Goal: Use online tool/utility: Utilize a website feature to perform a specific function

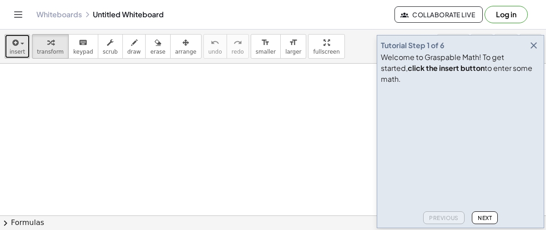
click at [14, 45] on icon "button" at bounding box center [14, 42] width 8 height 11
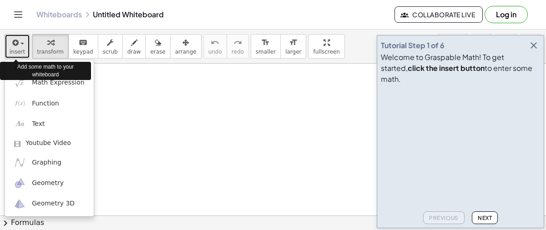
click at [14, 44] on icon "button" at bounding box center [14, 42] width 8 height 11
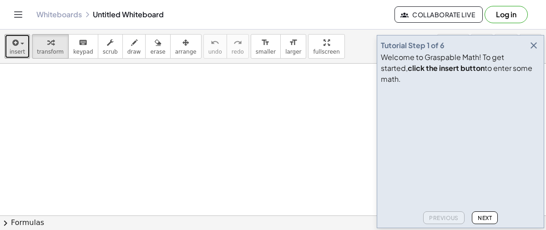
scroll to position [67, 0]
click at [11, 49] on span "insert" at bounding box center [17, 52] width 15 height 6
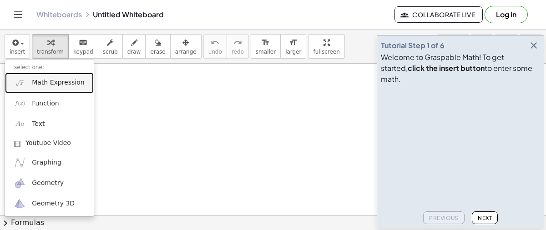
click at [32, 84] on span "Math Expression" at bounding box center [58, 82] width 52 height 9
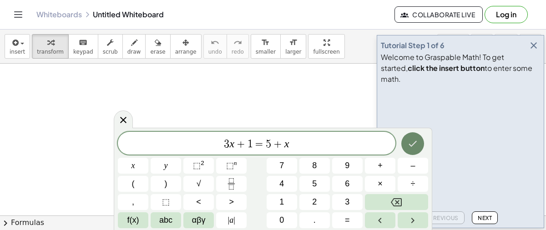
click at [408, 143] on icon "Done" at bounding box center [412, 143] width 11 height 11
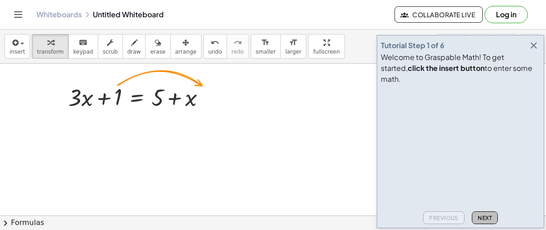
click at [481, 217] on span "Next" at bounding box center [484, 218] width 14 height 7
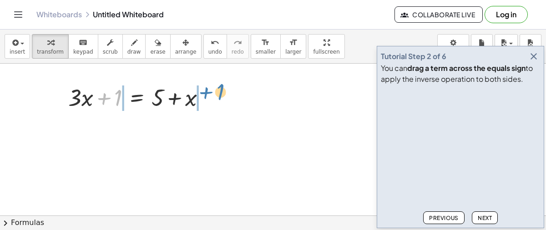
drag, startPoint x: 117, startPoint y: 95, endPoint x: 218, endPoint y: 89, distance: 101.1
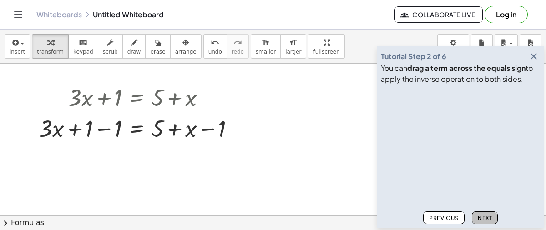
click at [473, 215] on button "Next" at bounding box center [484, 217] width 26 height 13
click at [86, 127] on div at bounding box center [140, 127] width 211 height 31
drag, startPoint x: 48, startPoint y: 129, endPoint x: 60, endPoint y: 128, distance: 11.4
click at [60, 128] on div at bounding box center [140, 127] width 211 height 31
click at [135, 150] on icon at bounding box center [137, 151] width 10 height 10
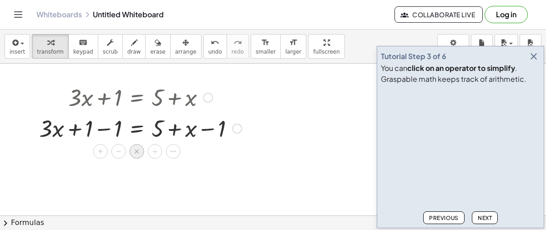
click at [135, 149] on span "×" at bounding box center [136, 151] width 5 height 13
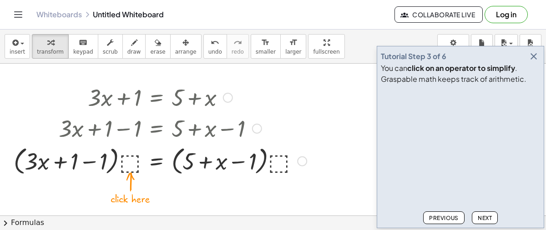
click at [129, 173] on div at bounding box center [160, 160] width 302 height 35
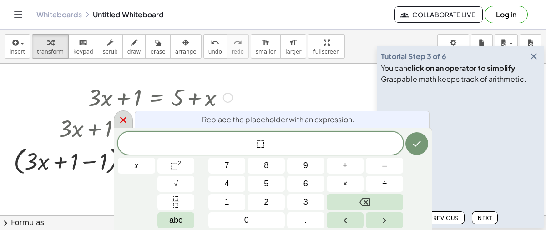
click at [118, 115] on icon at bounding box center [123, 120] width 11 height 11
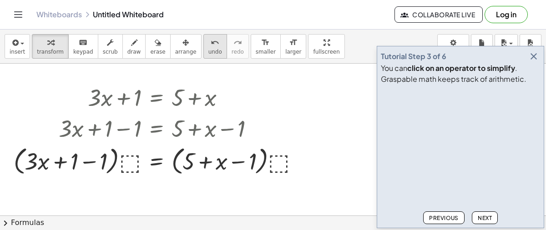
click at [208, 50] on span "undo" at bounding box center [215, 52] width 14 height 6
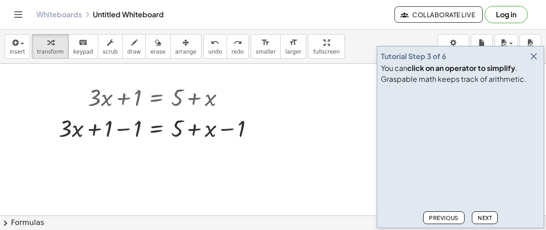
click at [443, 218] on span "Previous" at bounding box center [444, 218] width 30 height 7
click at [481, 218] on span "Next" at bounding box center [484, 218] width 14 height 7
click at [125, 128] on div at bounding box center [159, 127] width 211 height 31
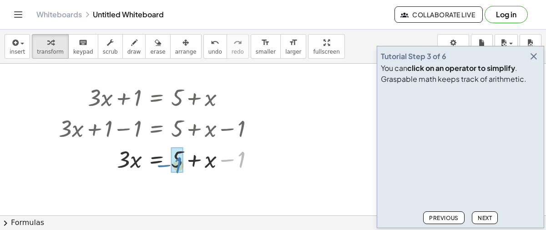
drag, startPoint x: 239, startPoint y: 159, endPoint x: 176, endPoint y: 164, distance: 63.0
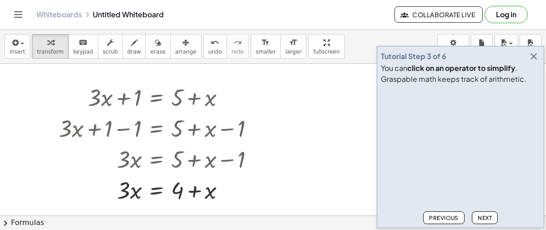
click at [491, 218] on span "Next" at bounding box center [484, 218] width 14 height 7
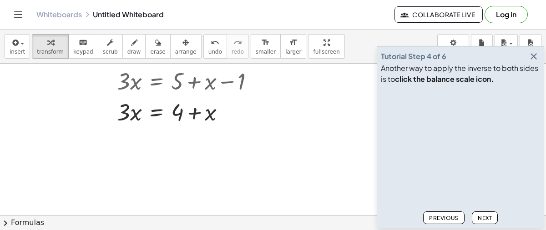
scroll to position [148, 0]
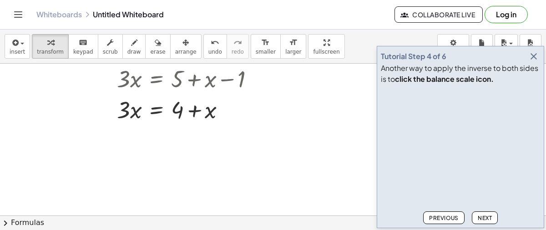
click at [529, 57] on icon "button" at bounding box center [533, 56] width 11 height 11
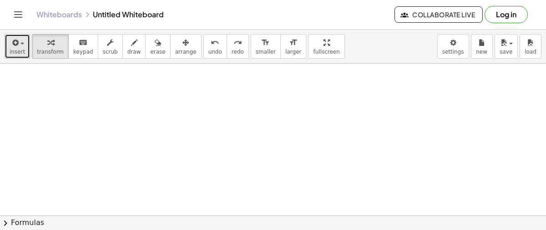
click at [14, 50] on span "insert" at bounding box center [17, 52] width 15 height 6
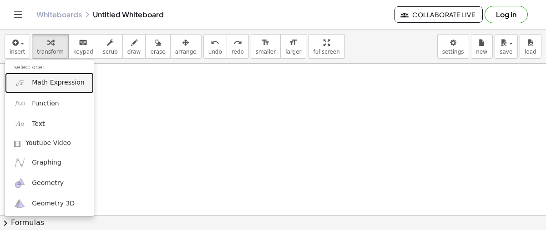
click at [50, 86] on span "Math Expression" at bounding box center [58, 82] width 52 height 9
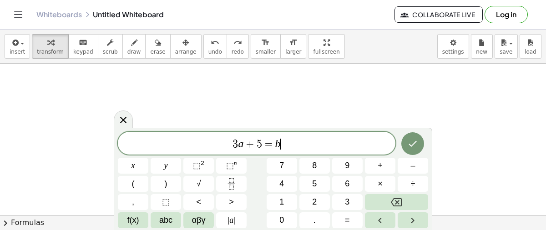
click at [409, 141] on icon "Done" at bounding box center [412, 143] width 11 height 11
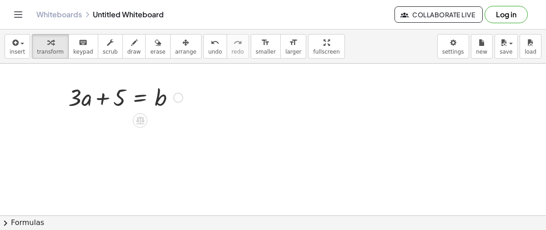
click at [176, 96] on div at bounding box center [178, 98] width 10 height 10
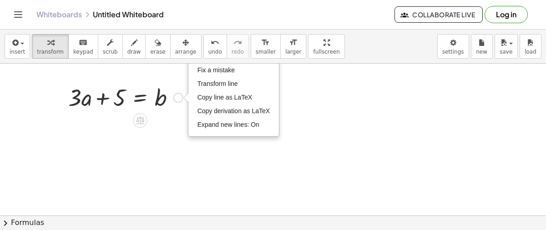
click at [176, 96] on div "Fix a mistake Transform line Copy line as LaTeX Copy derivation as LaTeX Expand…" at bounding box center [178, 98] width 10 height 10
click at [174, 145] on div at bounding box center [273, 98] width 546 height 364
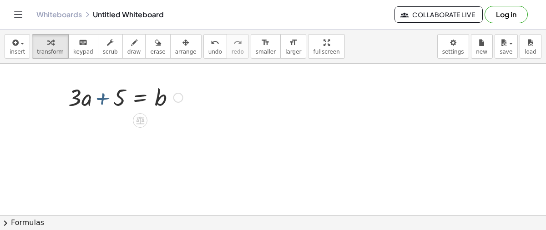
click at [105, 99] on div at bounding box center [126, 96] width 124 height 31
click at [105, 98] on div at bounding box center [126, 96] width 124 height 31
click at [121, 100] on div at bounding box center [126, 96] width 124 height 31
drag, startPoint x: 121, startPoint y: 100, endPoint x: 192, endPoint y: 91, distance: 72.0
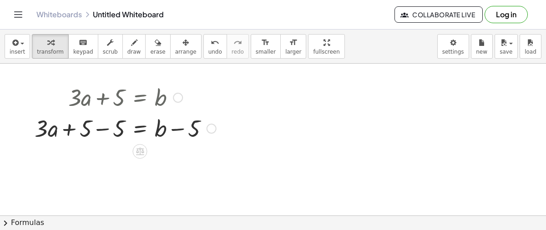
click at [115, 130] on div at bounding box center [125, 127] width 190 height 31
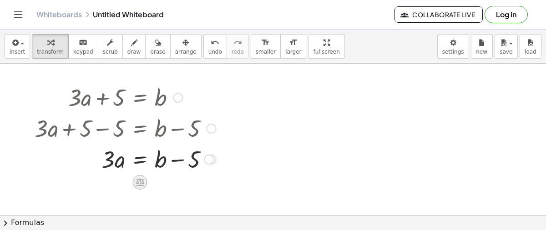
click at [137, 182] on icon at bounding box center [140, 183] width 8 height 8
click at [158, 180] on span "÷" at bounding box center [157, 182] width 5 height 13
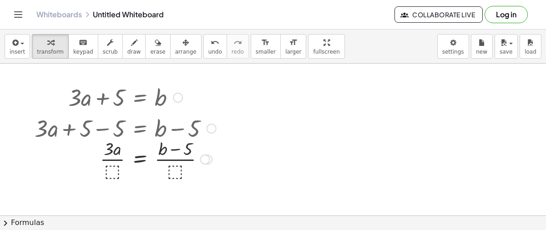
click at [110, 170] on div at bounding box center [125, 158] width 190 height 45
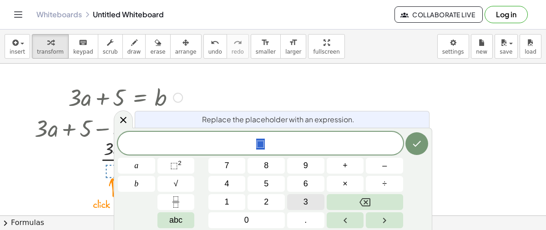
click at [314, 199] on button "3" at bounding box center [305, 202] width 37 height 16
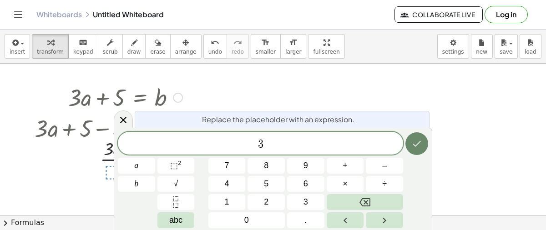
click at [419, 141] on icon "Done" at bounding box center [416, 143] width 11 height 11
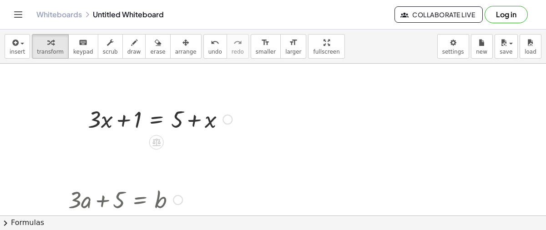
scroll to position [43, 0]
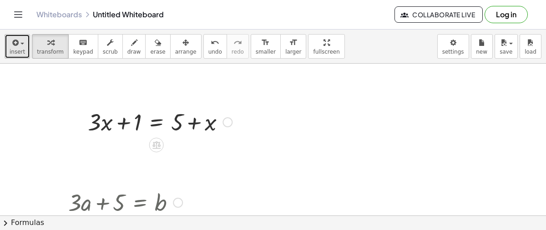
click at [18, 34] on button "insert" at bounding box center [17, 46] width 25 height 25
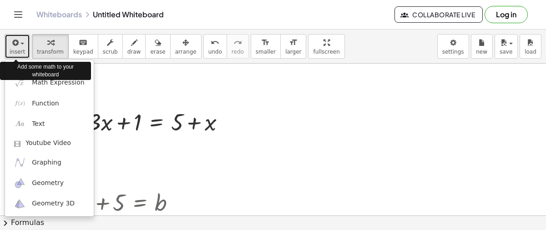
click at [18, 34] on button "insert" at bounding box center [17, 46] width 25 height 25
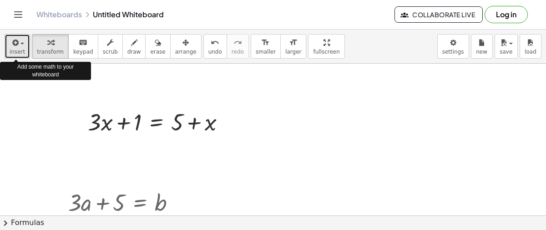
click at [18, 34] on button "insert" at bounding box center [17, 46] width 25 height 25
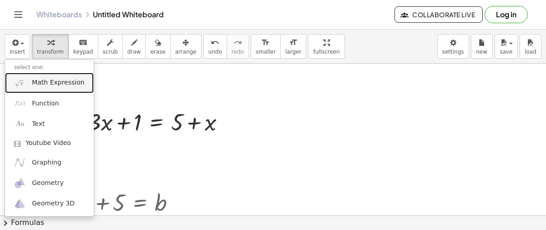
click at [40, 80] on span "Math Expression" at bounding box center [58, 82] width 52 height 9
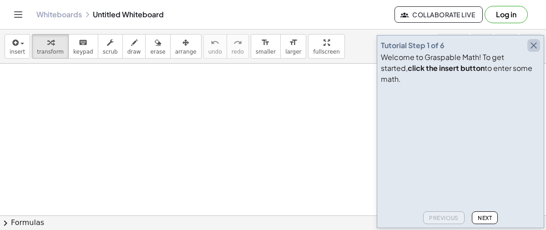
click at [537, 51] on icon "button" at bounding box center [533, 45] width 11 height 11
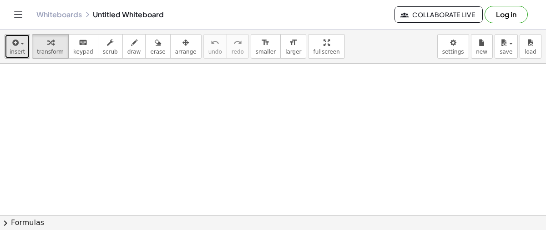
click at [13, 45] on icon "button" at bounding box center [14, 42] width 8 height 11
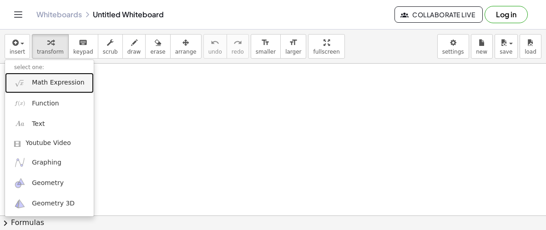
click at [40, 86] on span "Math Expression" at bounding box center [58, 82] width 52 height 9
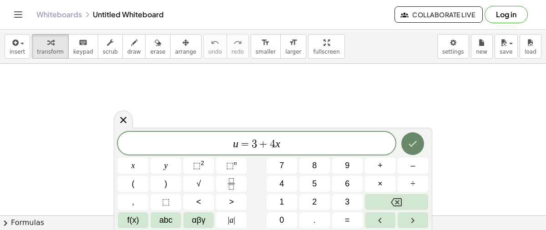
click at [414, 145] on icon "Done" at bounding box center [412, 143] width 11 height 11
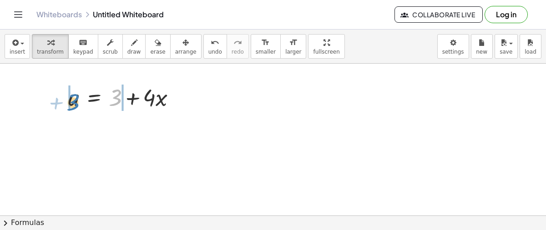
drag, startPoint x: 113, startPoint y: 101, endPoint x: 70, endPoint y: 105, distance: 43.4
click at [70, 105] on div at bounding box center [126, 96] width 124 height 31
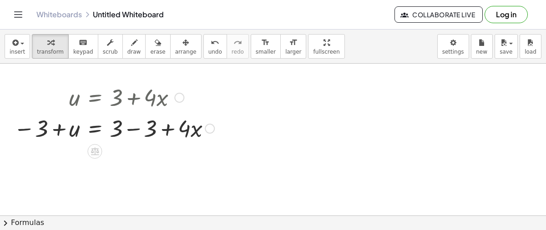
click at [129, 125] on div at bounding box center [114, 127] width 210 height 31
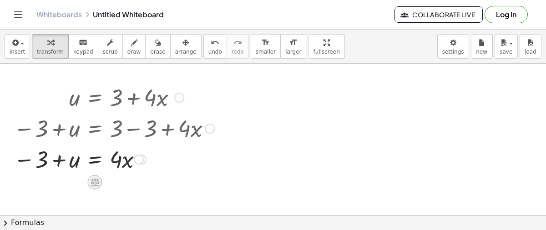
click at [94, 181] on icon at bounding box center [95, 183] width 8 height 8
click at [110, 181] on span "÷" at bounding box center [112, 182] width 5 height 13
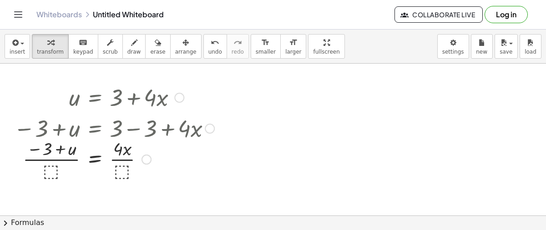
click at [122, 170] on div at bounding box center [114, 158] width 210 height 45
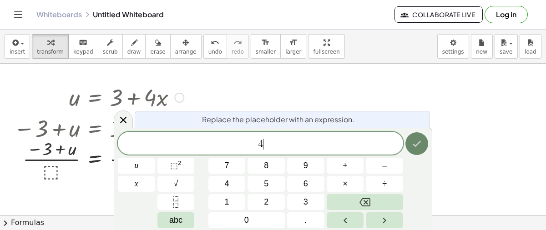
click at [415, 143] on icon "Done" at bounding box center [416, 143] width 11 height 11
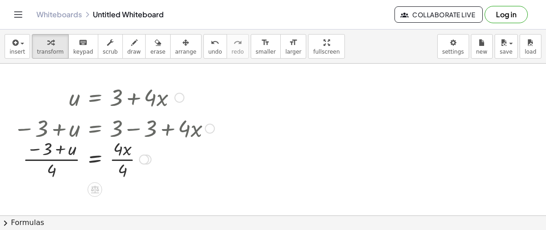
click at [125, 153] on div at bounding box center [114, 158] width 210 height 45
click at [125, 168] on div at bounding box center [114, 158] width 210 height 45
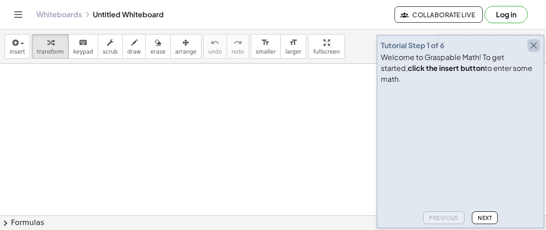
click at [534, 51] on icon "button" at bounding box center [533, 45] width 11 height 11
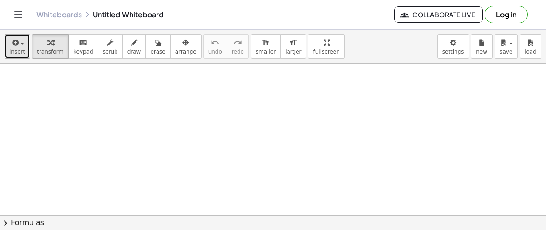
click at [8, 44] on button "insert" at bounding box center [17, 46] width 25 height 25
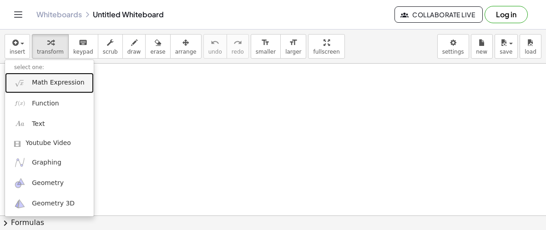
click at [40, 83] on span "Math Expression" at bounding box center [58, 82] width 52 height 9
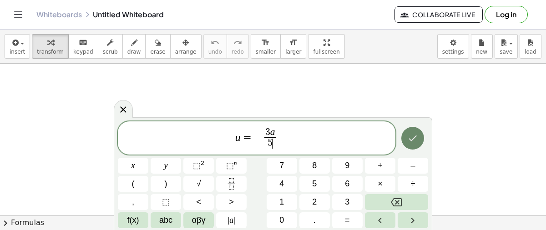
click at [412, 140] on icon "Done" at bounding box center [413, 138] width 8 height 6
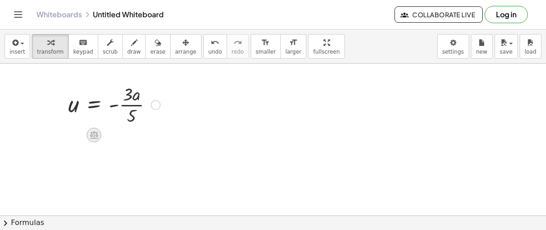
click at [90, 135] on icon at bounding box center [94, 135] width 8 height 8
click at [93, 134] on span "×" at bounding box center [93, 135] width 5 height 13
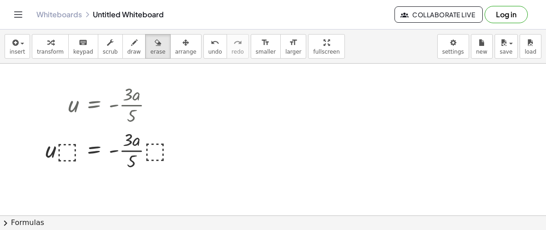
click at [210, 43] on icon "undo" at bounding box center [214, 42] width 9 height 11
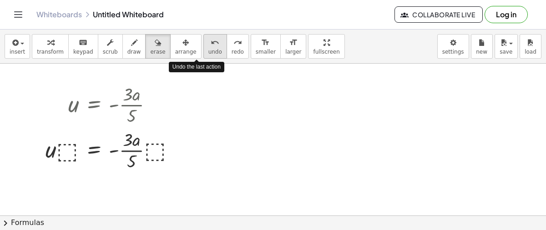
click at [208, 53] on span "undo" at bounding box center [215, 52] width 14 height 6
click at [208, 51] on span "undo" at bounding box center [215, 52] width 14 height 6
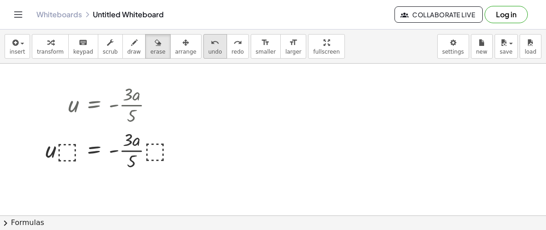
click at [208, 49] on span "undo" at bounding box center [215, 52] width 14 height 6
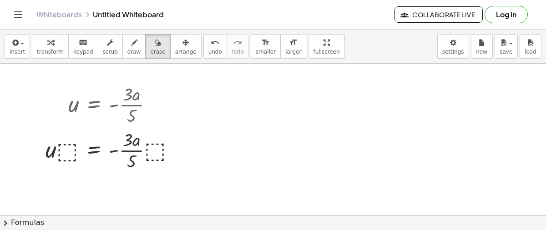
drag, startPoint x: 154, startPoint y: 146, endPoint x: 60, endPoint y: 134, distance: 94.5
click at [208, 49] on span "undo" at bounding box center [215, 52] width 14 height 6
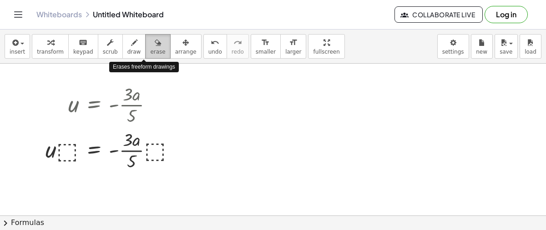
click at [150, 50] on span "erase" at bounding box center [157, 52] width 15 height 6
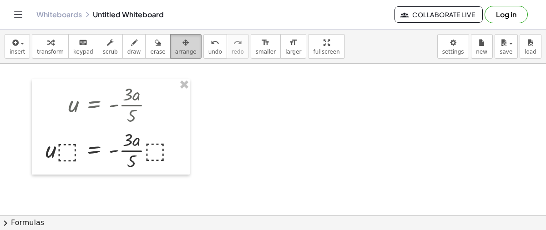
click at [175, 50] on span "arrange" at bounding box center [185, 52] width 21 height 6
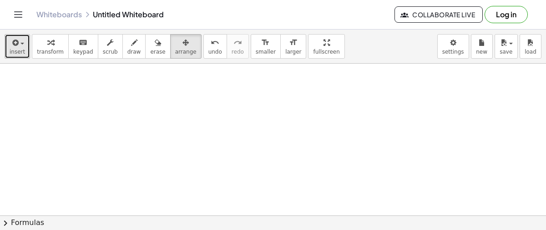
click at [14, 54] on span "insert" at bounding box center [17, 52] width 15 height 6
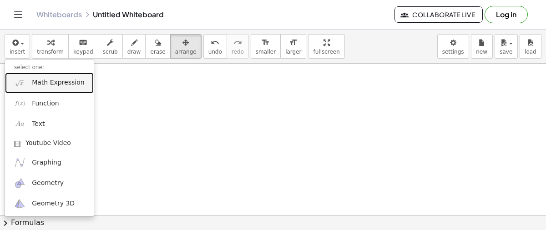
click at [39, 85] on span "Math Expression" at bounding box center [58, 82] width 52 height 9
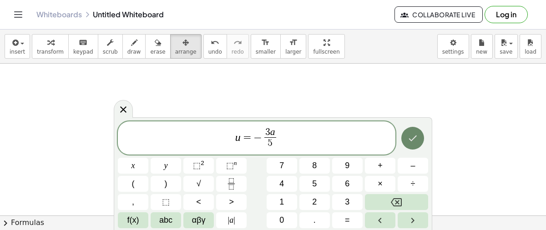
click at [414, 140] on icon "Done" at bounding box center [412, 138] width 11 height 11
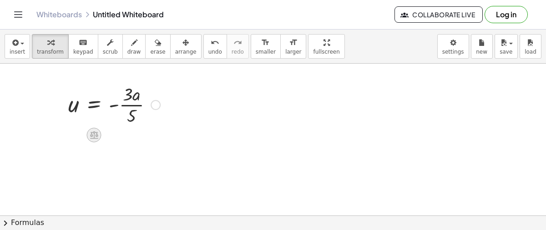
click at [95, 132] on icon at bounding box center [94, 135] width 8 height 8
click at [110, 134] on span "÷" at bounding box center [112, 135] width 5 height 13
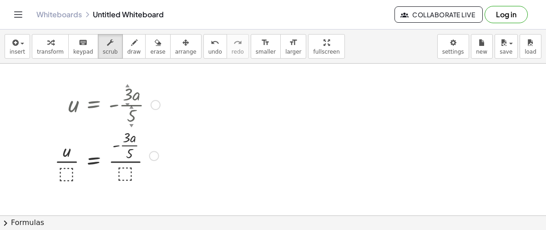
click at [122, 172] on div at bounding box center [107, 155] width 115 height 56
click at [149, 153] on div at bounding box center [154, 156] width 10 height 10
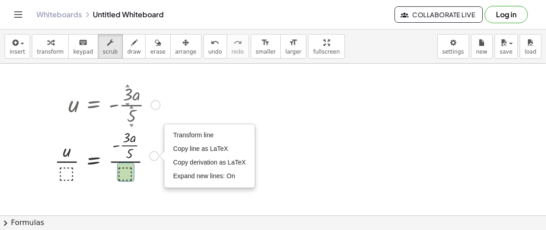
click at [114, 175] on div at bounding box center [107, 155] width 115 height 56
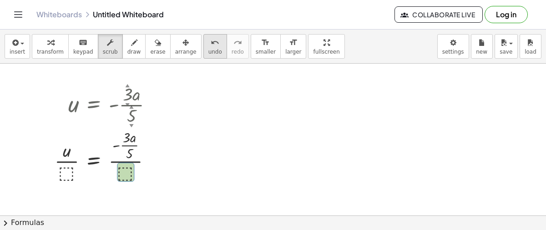
click at [210, 40] on icon "undo" at bounding box center [214, 42] width 9 height 11
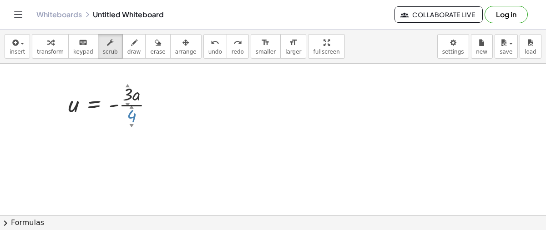
drag, startPoint x: 126, startPoint y: 118, endPoint x: 128, endPoint y: 127, distance: 9.4
click at [94, 105] on div "u = - · 3 ▲ ▼ · a · 4 ▲ ▼" at bounding box center [94, 105] width 0 height 0
click at [130, 107] on div "▲" at bounding box center [132, 106] width 4 height 6
click at [130, 104] on div "▲" at bounding box center [132, 106] width 4 height 6
click at [132, 104] on div "▲" at bounding box center [132, 106] width 4 height 6
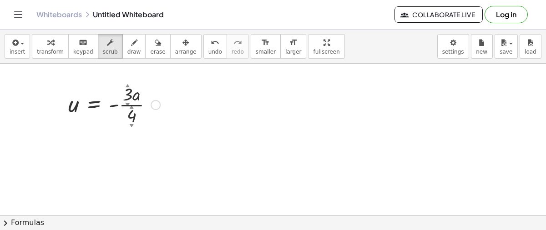
click at [131, 105] on div "▲" at bounding box center [132, 106] width 4 height 6
click at [131, 108] on div "▲" at bounding box center [132, 106] width 4 height 6
click at [132, 107] on div "▲" at bounding box center [132, 106] width 4 height 6
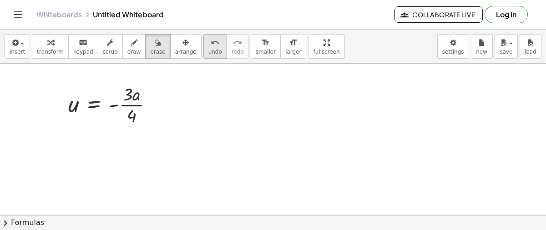
click at [210, 41] on icon "undo" at bounding box center [214, 42] width 9 height 11
click at [107, 46] on icon "button" at bounding box center [110, 42] width 6 height 11
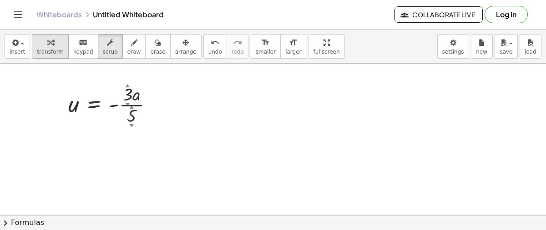
click at [60, 52] on button "transform" at bounding box center [50, 46] width 37 height 25
click at [74, 50] on span "keypad" at bounding box center [83, 52] width 20 height 6
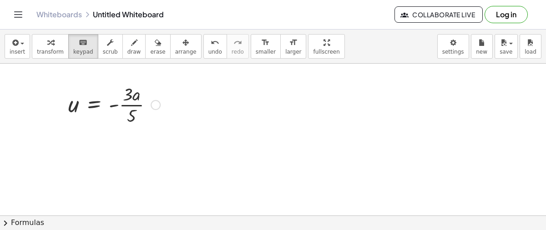
click at [157, 103] on div at bounding box center [155, 105] width 10 height 10
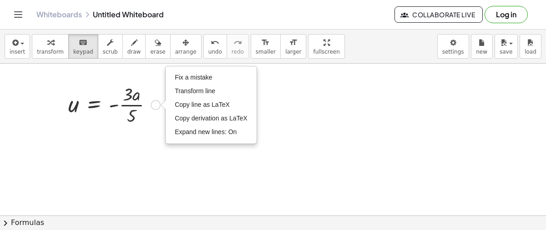
click at [157, 103] on div "Fix a mistake Transform line Copy line as LaTeX Copy derivation as LaTeX Expand…" at bounding box center [155, 105] width 10 height 10
click at [133, 118] on div at bounding box center [131, 115] width 9 height 20
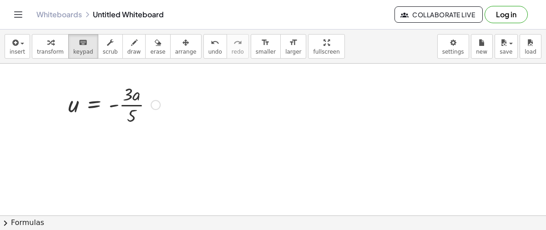
click at [184, 216] on button "chevron_right Formulas" at bounding box center [273, 222] width 546 height 15
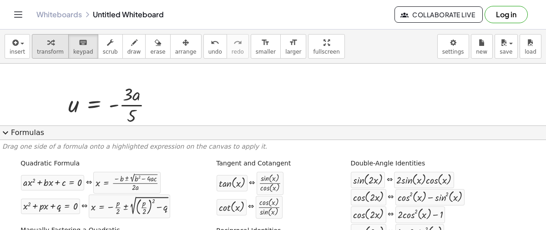
click at [58, 53] on button "transform" at bounding box center [50, 46] width 37 height 25
click at [7, 132] on span "expand_more" at bounding box center [5, 132] width 11 height 11
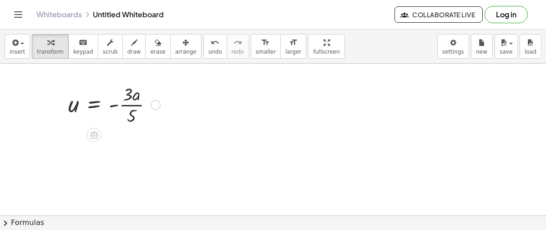
click at [138, 117] on div at bounding box center [114, 103] width 101 height 45
click at [90, 140] on div at bounding box center [93, 135] width 15 height 15
click at [100, 130] on div "×" at bounding box center [93, 135] width 15 height 15
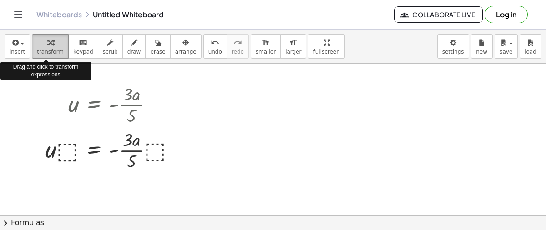
click at [47, 48] on icon "button" at bounding box center [50, 42] width 6 height 11
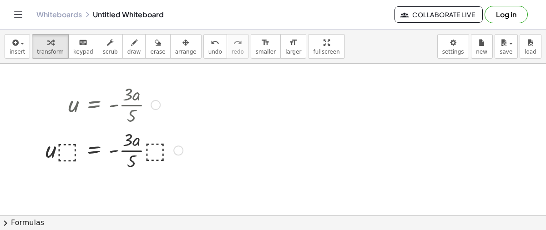
click at [65, 144] on div at bounding box center [114, 149] width 146 height 45
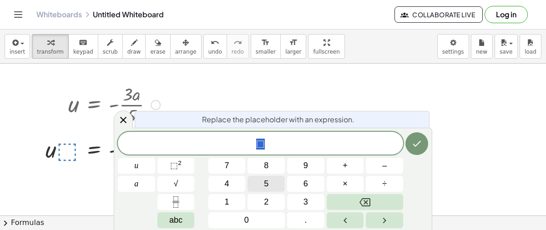
click at [276, 179] on button "5" at bounding box center [265, 184] width 37 height 16
click at [412, 142] on icon "Done" at bounding box center [416, 143] width 11 height 11
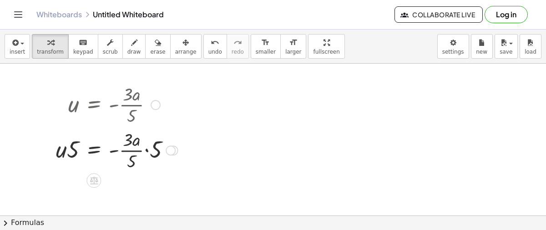
click at [144, 149] on div at bounding box center [116, 149] width 131 height 45
click at [71, 149] on div at bounding box center [116, 149] width 131 height 45
click at [150, 153] on div at bounding box center [116, 149] width 131 height 45
click at [208, 50] on span "undo" at bounding box center [215, 52] width 14 height 6
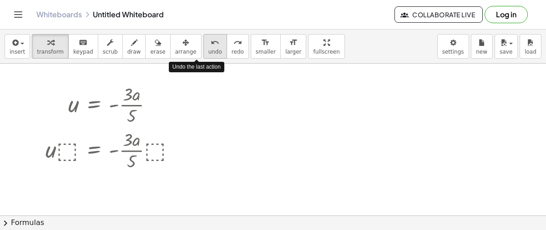
click at [208, 50] on span "undo" at bounding box center [215, 52] width 14 height 6
click at [208, 49] on span "undo" at bounding box center [215, 52] width 14 height 6
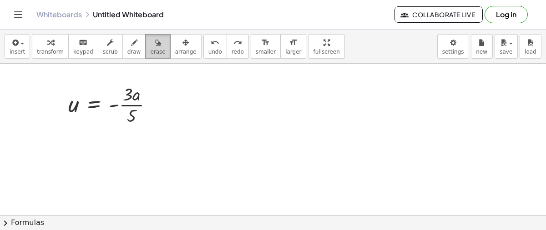
click at [150, 49] on span "erase" at bounding box center [157, 52] width 15 height 6
drag, startPoint x: 149, startPoint y: 78, endPoint x: 0, endPoint y: 91, distance: 149.2
drag, startPoint x: 150, startPoint y: 97, endPoint x: 78, endPoint y: 110, distance: 72.9
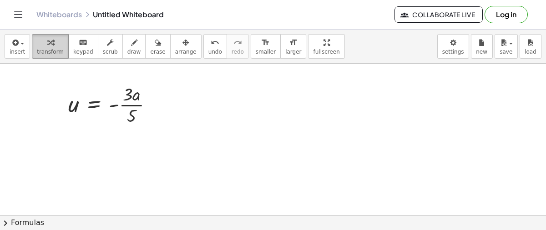
click at [39, 49] on span "transform" at bounding box center [50, 52] width 27 height 6
click at [156, 102] on div at bounding box center [155, 105] width 10 height 10
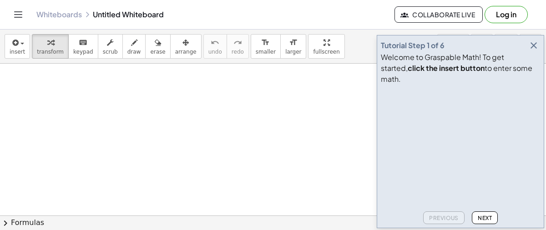
click at [530, 51] on icon "button" at bounding box center [533, 45] width 11 height 11
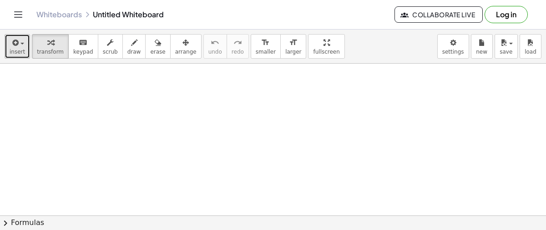
click at [11, 44] on icon "button" at bounding box center [14, 42] width 8 height 11
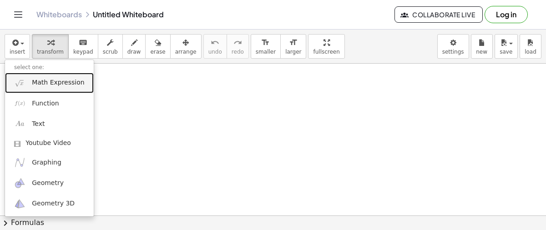
click at [41, 79] on span "Math Expression" at bounding box center [58, 82] width 52 height 9
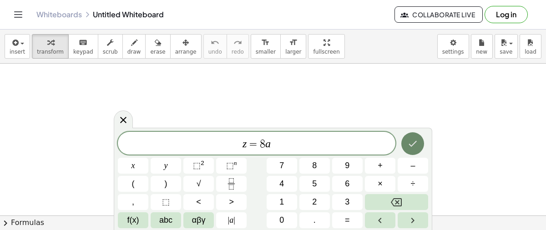
click at [413, 135] on button "Done" at bounding box center [412, 143] width 23 height 23
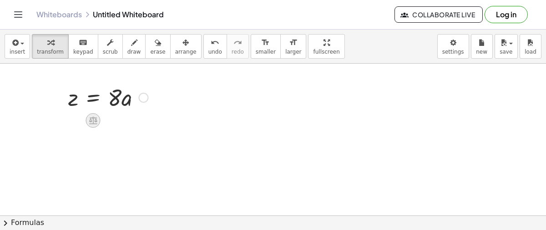
click at [95, 122] on icon at bounding box center [93, 121] width 8 height 8
click at [108, 120] on div "÷" at bounding box center [111, 120] width 15 height 15
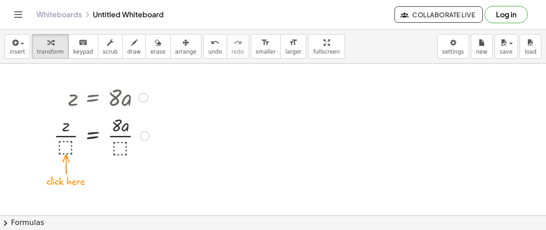
click at [120, 143] on div at bounding box center [101, 134] width 105 height 45
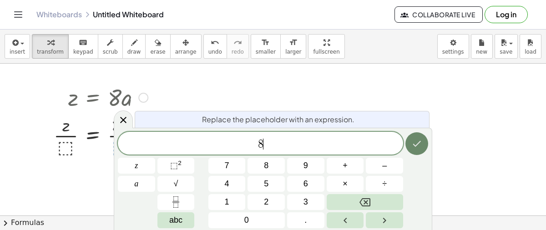
click at [408, 140] on button "Done" at bounding box center [416, 143] width 23 height 23
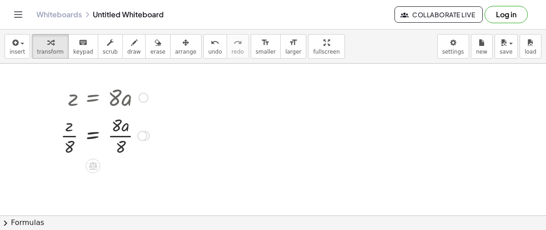
click at [123, 131] on div at bounding box center [105, 134] width 98 height 45
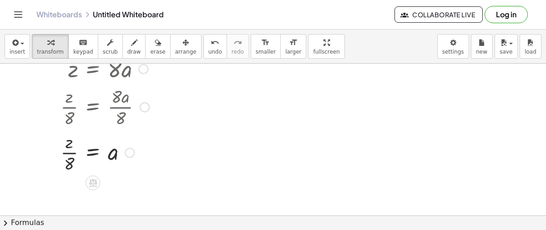
scroll to position [27, 0]
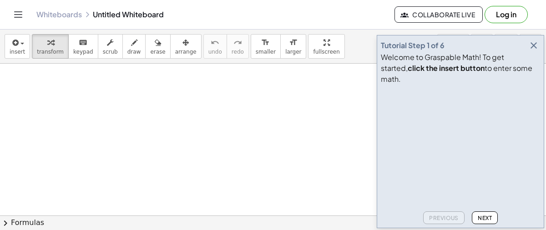
click at [531, 51] on icon "button" at bounding box center [533, 45] width 11 height 11
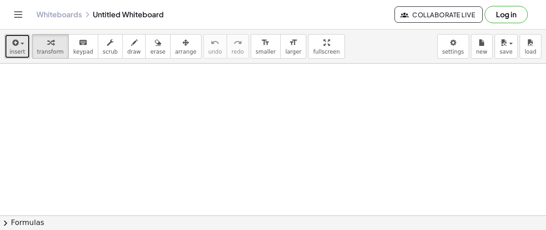
click at [16, 43] on icon "button" at bounding box center [14, 42] width 8 height 11
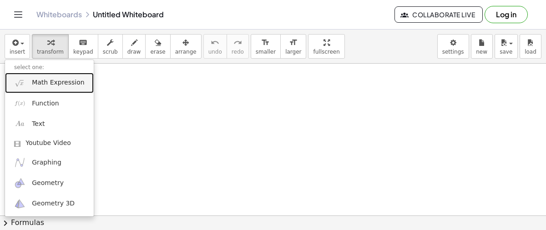
click at [40, 85] on span "Math Expression" at bounding box center [58, 82] width 52 height 9
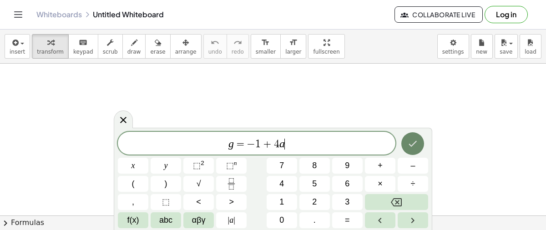
click at [412, 149] on button "Done" at bounding box center [412, 143] width 23 height 23
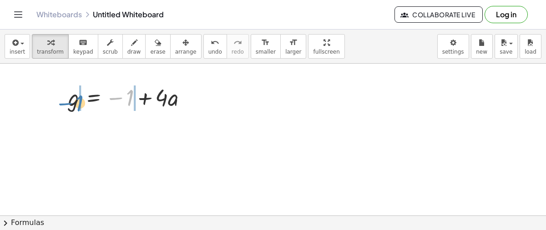
drag, startPoint x: 118, startPoint y: 96, endPoint x: 65, endPoint y: 102, distance: 52.6
click at [65, 102] on div "− 1 g = − 1 + · 4 · a" at bounding box center [128, 96] width 146 height 35
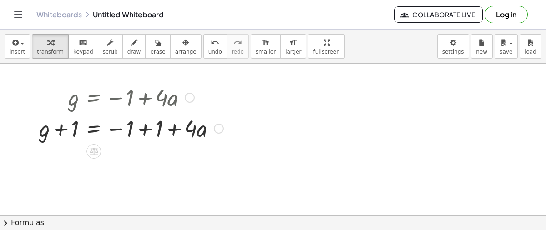
click at [137, 137] on div at bounding box center [131, 127] width 193 height 31
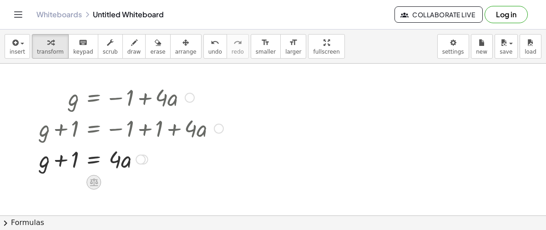
click at [90, 181] on icon at bounding box center [94, 183] width 8 height 8
click at [115, 183] on div "÷" at bounding box center [112, 182] width 15 height 15
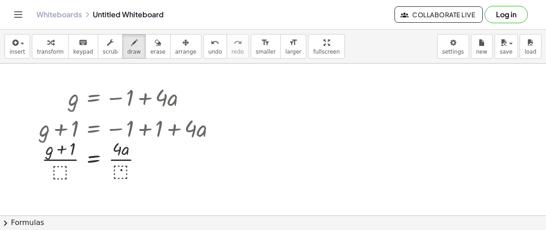
click at [46, 52] on span "transform" at bounding box center [50, 52] width 27 height 6
click at [121, 167] on div at bounding box center [131, 158] width 193 height 45
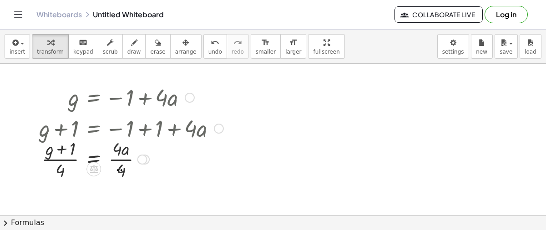
click at [126, 152] on div at bounding box center [131, 158] width 193 height 45
click at [125, 162] on div at bounding box center [131, 158] width 193 height 45
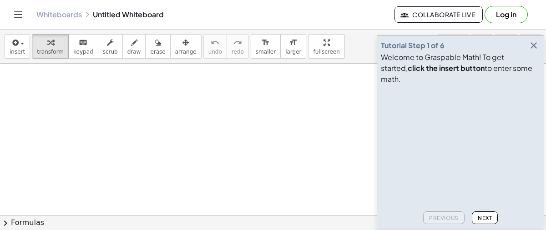
click at [532, 51] on icon "button" at bounding box center [533, 45] width 11 height 11
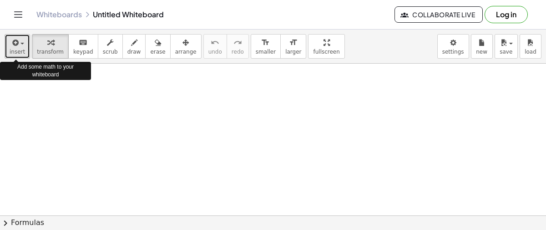
click at [21, 43] on span "button" at bounding box center [22, 44] width 4 height 2
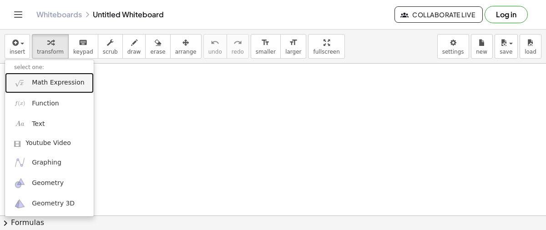
click at [38, 82] on span "Math Expression" at bounding box center [58, 82] width 52 height 9
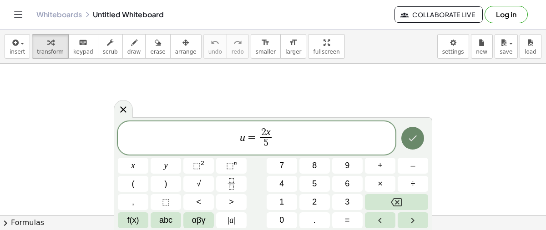
click at [410, 139] on icon "Done" at bounding box center [412, 138] width 11 height 11
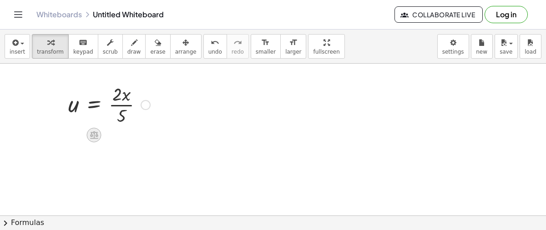
click at [96, 135] on icon at bounding box center [94, 135] width 8 height 8
click at [96, 135] on span "×" at bounding box center [93, 135] width 5 height 13
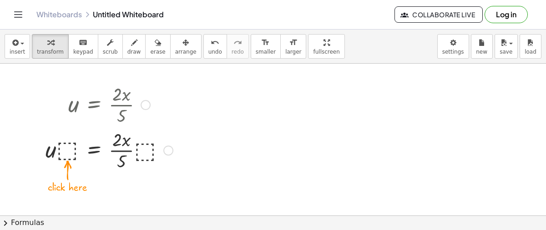
click at [145, 142] on div at bounding box center [109, 149] width 136 height 45
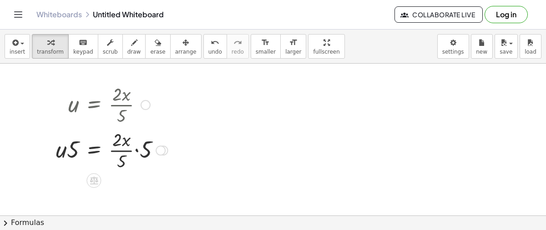
click at [145, 151] on div at bounding box center [111, 149] width 121 height 45
click at [118, 145] on div at bounding box center [107, 149] width 112 height 45
drag, startPoint x: 135, startPoint y: 138, endPoint x: 130, endPoint y: 154, distance: 16.8
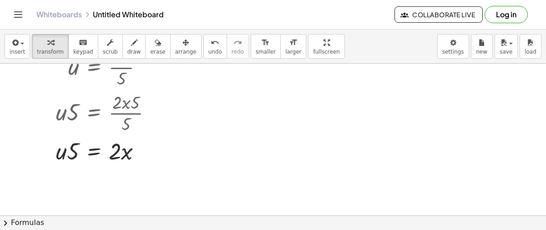
scroll to position [41, 0]
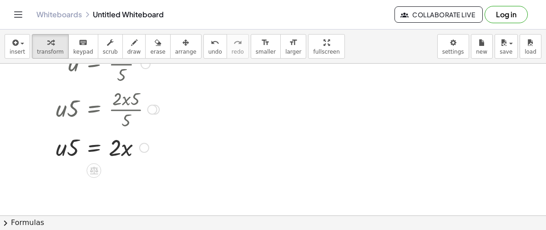
click at [95, 168] on icon at bounding box center [94, 170] width 10 height 10
click at [108, 171] on div "÷" at bounding box center [112, 170] width 15 height 15
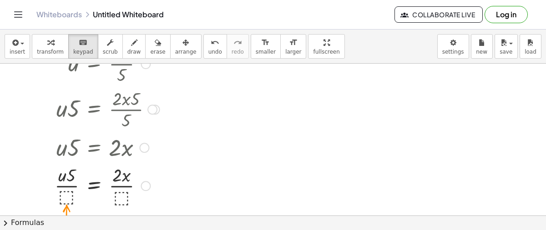
click at [122, 194] on div at bounding box center [107, 184] width 114 height 45
click at [61, 196] on div at bounding box center [107, 184] width 114 height 45
click at [120, 197] on div at bounding box center [107, 184] width 114 height 45
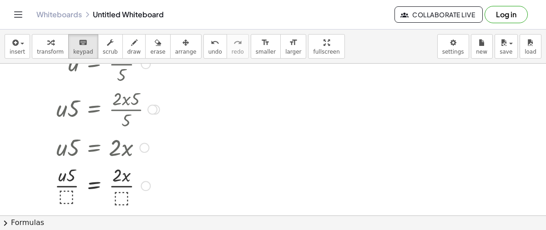
click at [120, 197] on div at bounding box center [107, 184] width 114 height 45
click at [68, 198] on div at bounding box center [107, 184] width 114 height 45
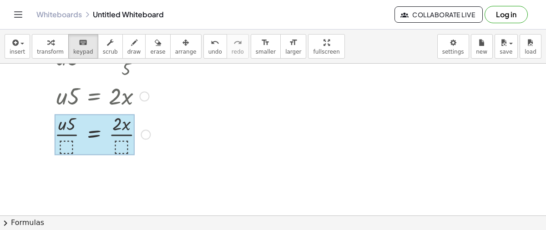
scroll to position [108, 0]
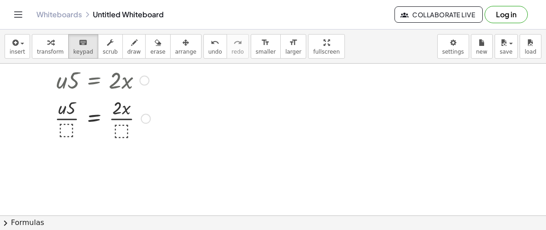
click at [123, 128] on div at bounding box center [107, 117] width 114 height 45
click at [53, 53] on span "transform" at bounding box center [50, 52] width 27 height 6
click at [120, 127] on div at bounding box center [107, 117] width 114 height 45
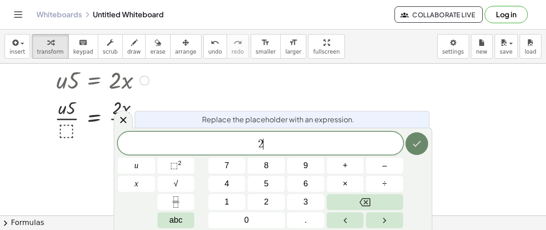
click at [422, 135] on button "Done" at bounding box center [416, 143] width 23 height 23
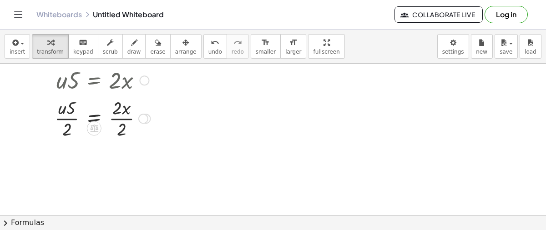
click at [123, 121] on div at bounding box center [107, 117] width 114 height 45
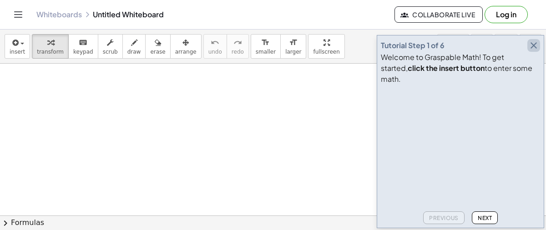
click at [532, 51] on icon "button" at bounding box center [533, 45] width 11 height 11
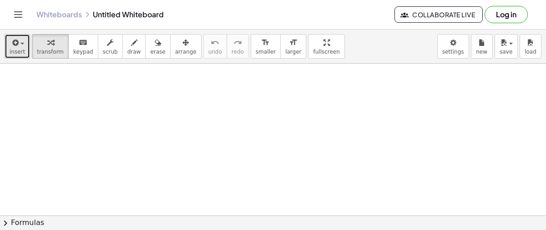
click at [14, 44] on icon "button" at bounding box center [14, 42] width 8 height 11
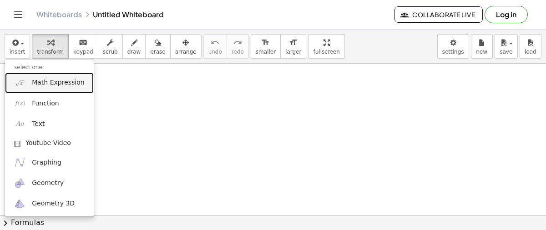
click at [38, 84] on span "Math Expression" at bounding box center [58, 82] width 52 height 9
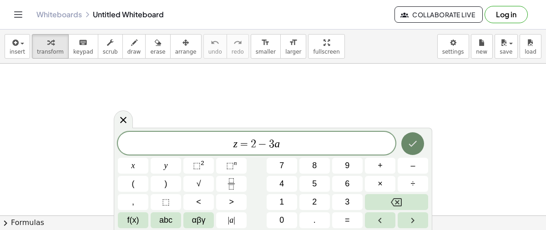
click at [414, 135] on button "Done" at bounding box center [412, 143] width 23 height 23
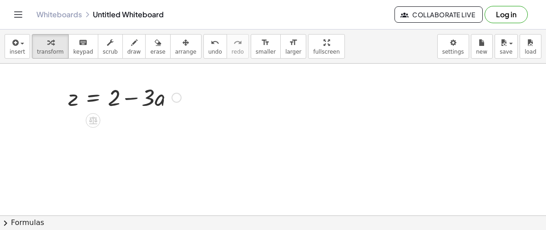
click at [112, 101] on div at bounding box center [125, 96] width 122 height 31
drag, startPoint x: 112, startPoint y: 99, endPoint x: 58, endPoint y: 104, distance: 53.8
click at [58, 104] on div "+ 2 z = + 2 − · 3 · a" at bounding box center [121, 96] width 133 height 35
click at [125, 98] on div at bounding box center [112, 96] width 207 height 31
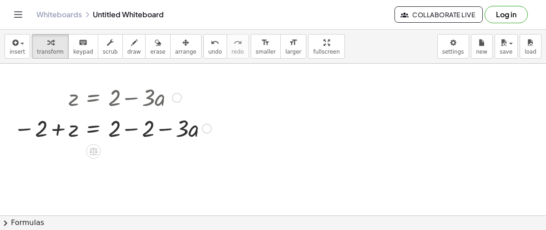
click at [128, 135] on div at bounding box center [112, 127] width 207 height 31
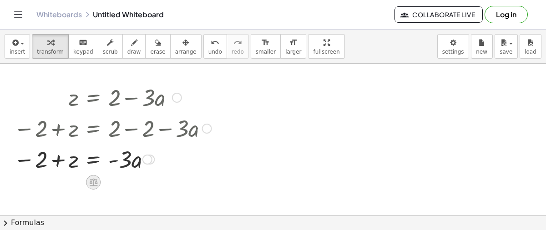
click at [95, 179] on icon at bounding box center [93, 183] width 8 height 8
click at [113, 178] on span "÷" at bounding box center [111, 182] width 5 height 13
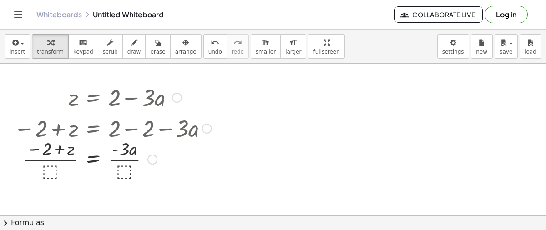
click at [125, 167] on div at bounding box center [112, 158] width 207 height 45
click at [139, 149] on div at bounding box center [112, 158] width 207 height 47
click at [140, 161] on div at bounding box center [112, 158] width 207 height 47
click at [129, 160] on div at bounding box center [112, 158] width 207 height 47
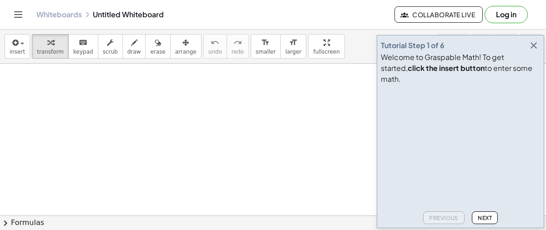
click at [536, 51] on icon "button" at bounding box center [533, 45] width 11 height 11
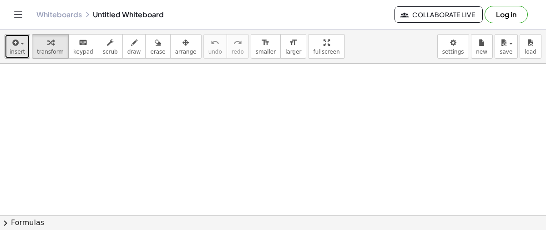
click at [17, 45] on icon "button" at bounding box center [14, 42] width 8 height 11
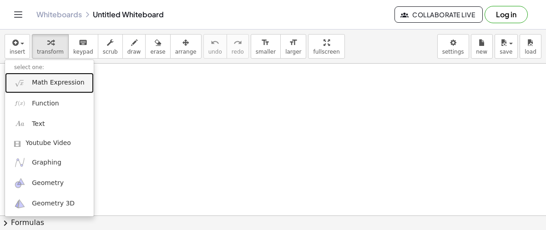
click at [42, 84] on span "Math Expression" at bounding box center [58, 82] width 52 height 9
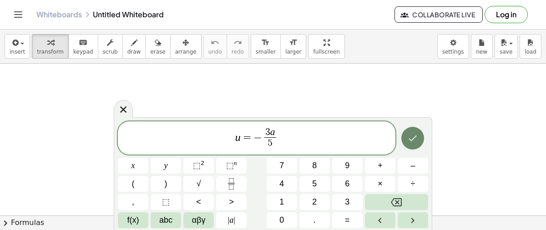
click at [417, 139] on icon "Done" at bounding box center [412, 138] width 11 height 11
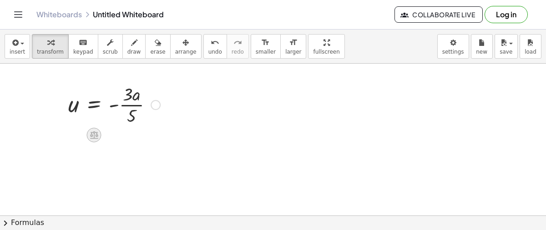
click at [95, 133] on icon at bounding box center [94, 135] width 10 height 10
click at [110, 135] on span "÷" at bounding box center [112, 135] width 5 height 13
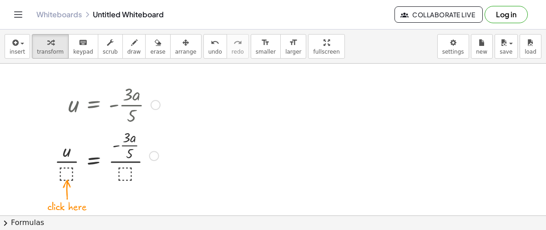
click at [125, 170] on div at bounding box center [107, 155] width 115 height 56
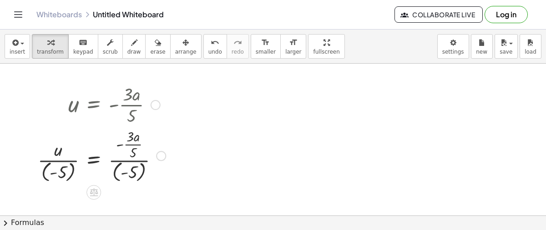
click at [125, 172] on div at bounding box center [101, 155] width 137 height 58
click at [144, 163] on div at bounding box center [101, 155] width 137 height 58
click at [128, 167] on div at bounding box center [98, 155] width 131 height 58
click at [210, 45] on icon "undo" at bounding box center [214, 42] width 9 height 11
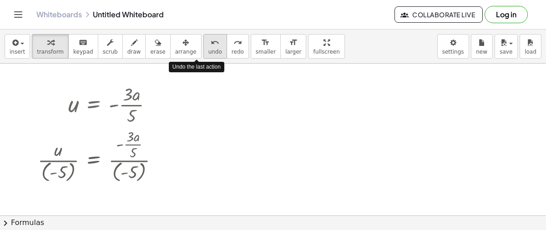
click at [210, 45] on icon "undo" at bounding box center [214, 42] width 9 height 11
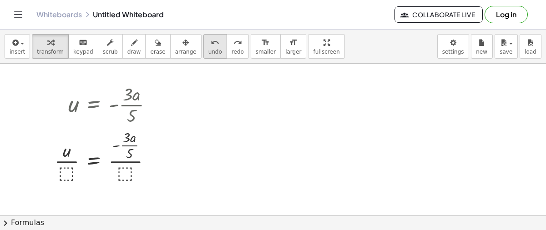
click at [210, 41] on icon "undo" at bounding box center [214, 42] width 9 height 11
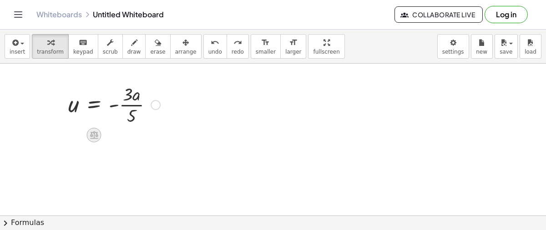
click at [93, 132] on icon at bounding box center [94, 135] width 8 height 8
click at [96, 134] on span "×" at bounding box center [93, 135] width 5 height 13
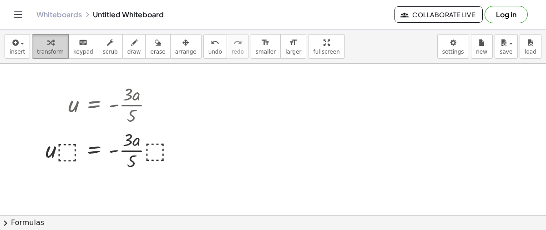
click at [53, 47] on button "transform" at bounding box center [50, 46] width 37 height 25
click at [66, 145] on div at bounding box center [114, 149] width 146 height 45
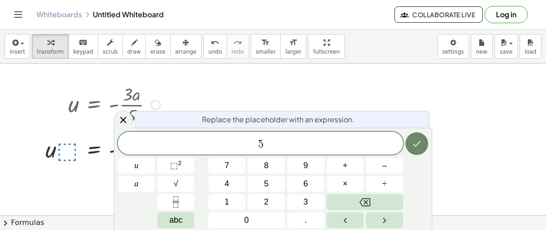
click at [418, 146] on icon "Done" at bounding box center [416, 143] width 11 height 11
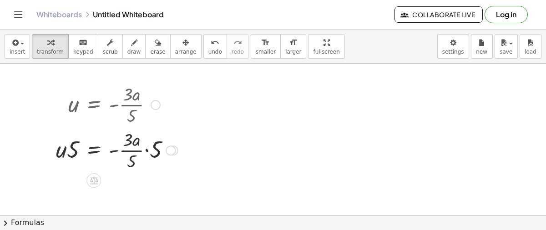
click at [152, 153] on div at bounding box center [116, 149] width 131 height 45
click at [135, 150] on div at bounding box center [112, 149] width 122 height 45
click at [140, 160] on div at bounding box center [112, 149] width 122 height 45
click at [141, 137] on div at bounding box center [112, 149] width 122 height 45
click at [144, 140] on div at bounding box center [112, 149] width 122 height 45
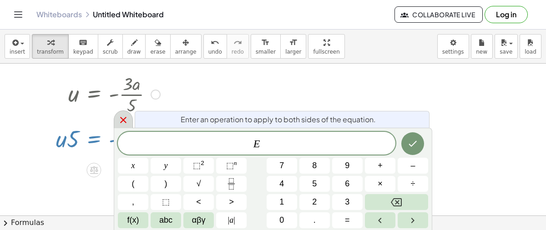
click at [126, 126] on div at bounding box center [123, 119] width 19 height 18
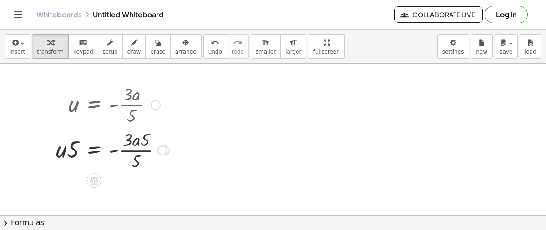
click at [174, 155] on div "u = - · 3 · a · 5 · u · ⬚ = · - · 3 · a · 5 · ⬚ · u · 5 = · - · 3 · a · 5 · 5 u…" at bounding box center [109, 126] width 134 height 95
click at [141, 172] on div "u = - · 3 · a · 5 · u · ⬚ = · - · 3 · a · 5 · ⬚ · u · 5 = · - · 3 · a · 5 · 5 u…" at bounding box center [109, 126] width 134 height 95
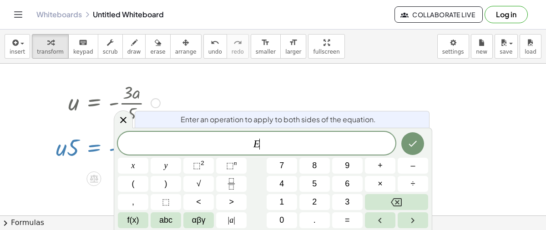
click at [128, 148] on span "E ​" at bounding box center [256, 144] width 277 height 13
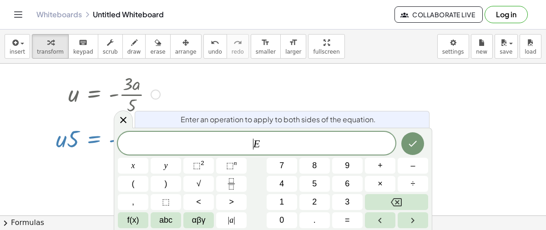
scroll to position [10, 0]
